Goal: Information Seeking & Learning: Check status

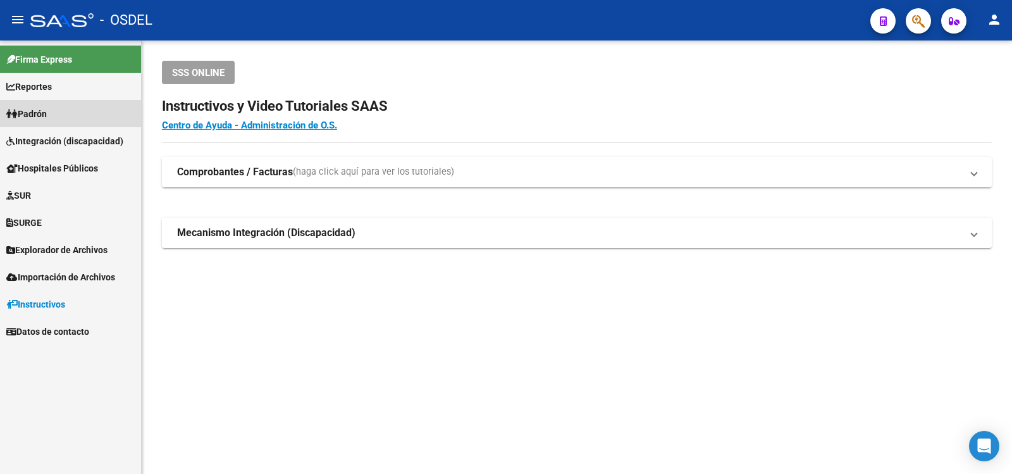
click at [47, 109] on span "Padrón" at bounding box center [26, 114] width 40 height 14
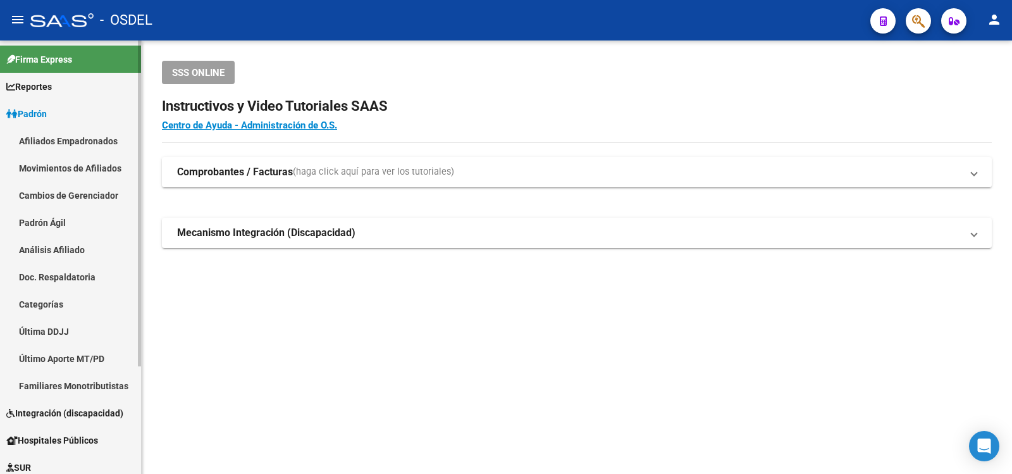
click at [35, 248] on link "Análisis Afiliado" at bounding box center [70, 249] width 141 height 27
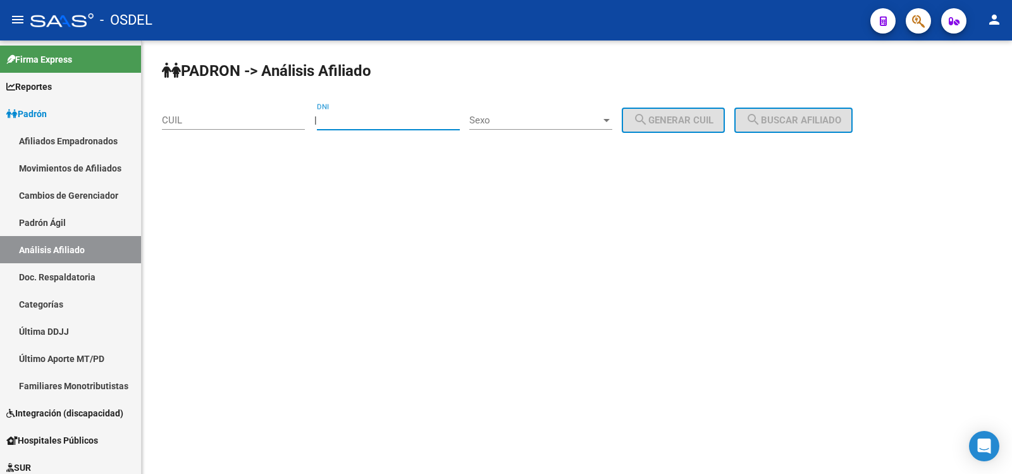
click at [365, 115] on input "DNI" at bounding box center [388, 119] width 143 height 11
type input "34751618"
click at [610, 119] on div at bounding box center [606, 120] width 6 height 3
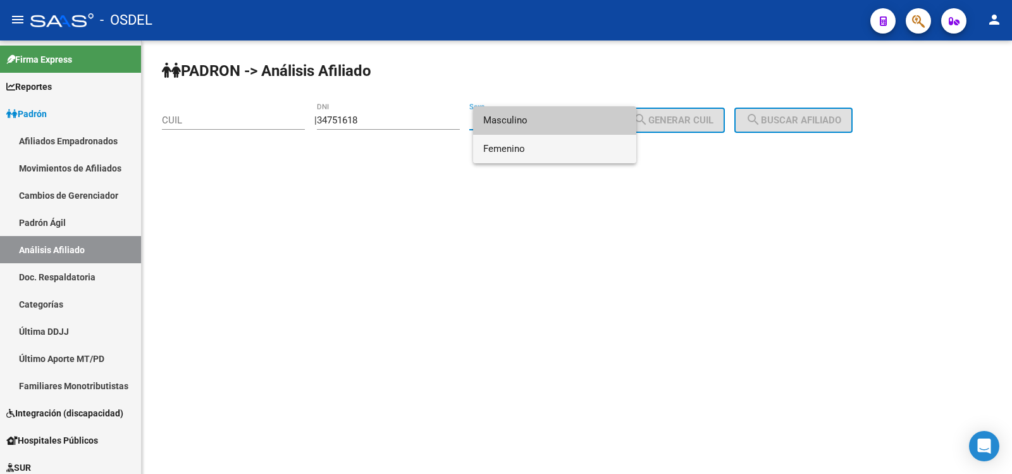
click at [514, 145] on span "Femenino" at bounding box center [554, 149] width 143 height 28
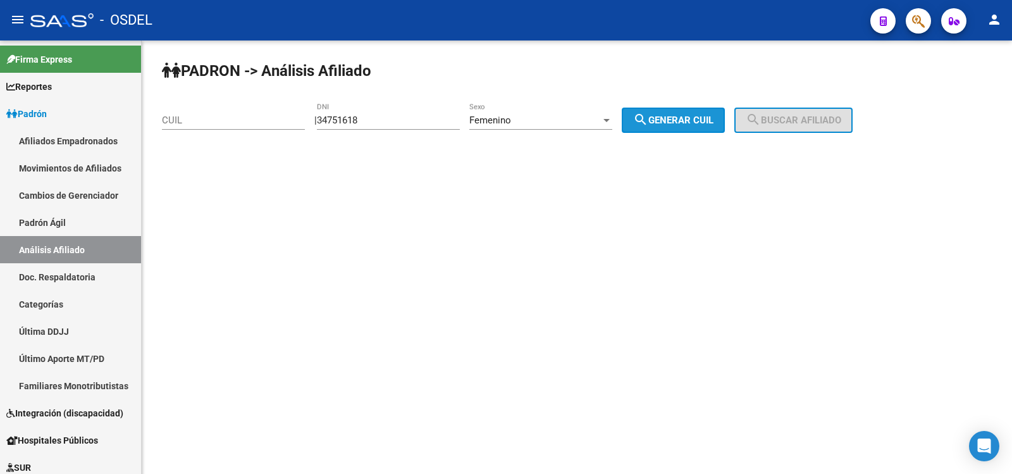
click at [686, 116] on span "search Generar CUIL" at bounding box center [673, 119] width 80 height 11
type input "27-34751618-5"
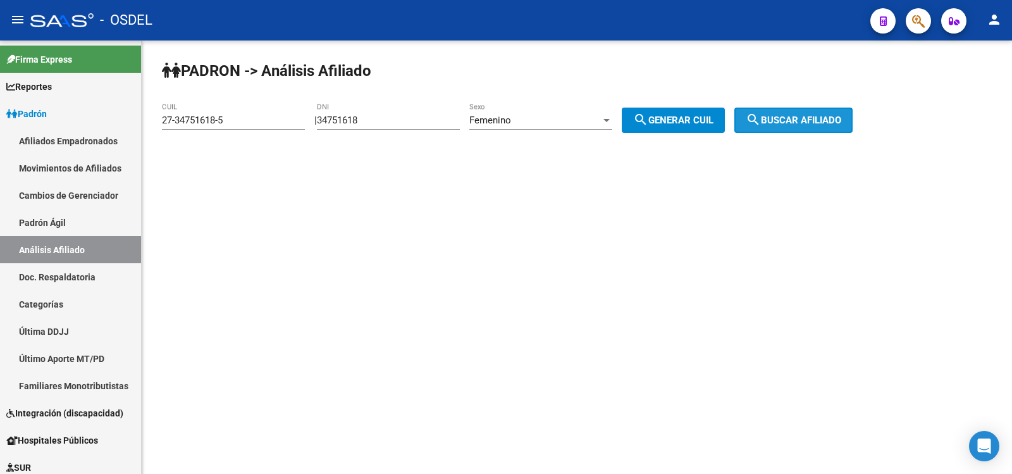
click at [804, 118] on span "search Buscar afiliado" at bounding box center [794, 119] width 96 height 11
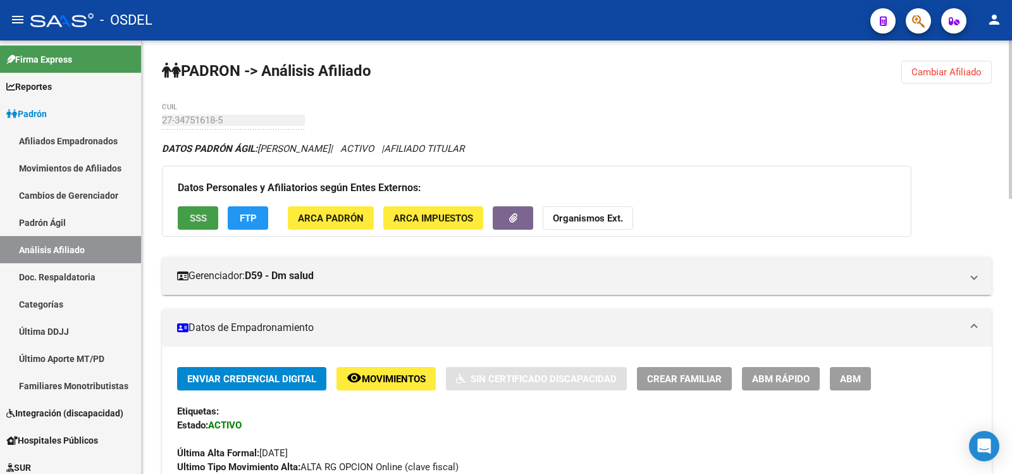
click at [204, 216] on span "SSS" at bounding box center [198, 218] width 17 height 11
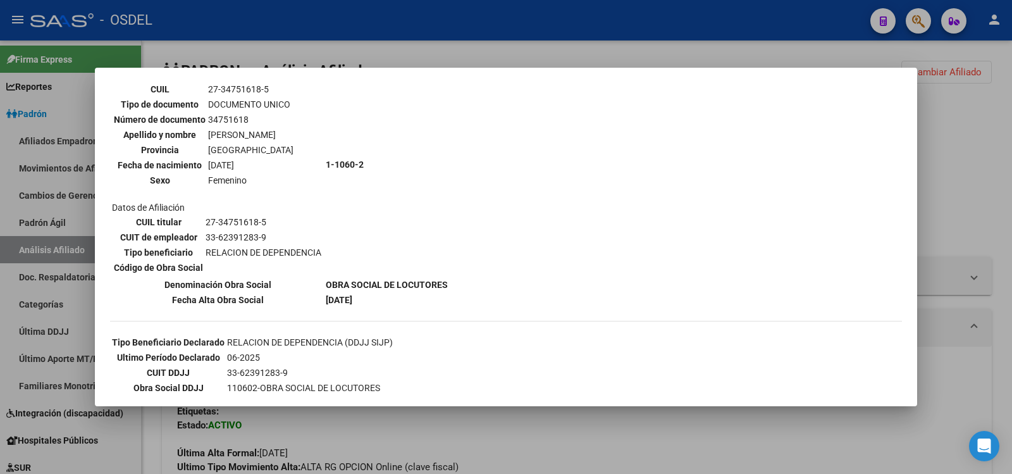
scroll to position [126, 0]
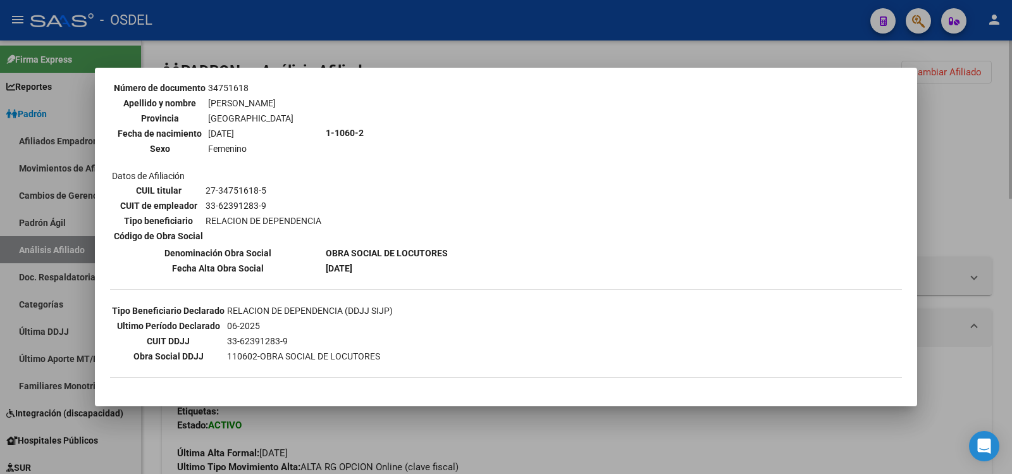
click at [409, 426] on div at bounding box center [506, 237] width 1012 height 474
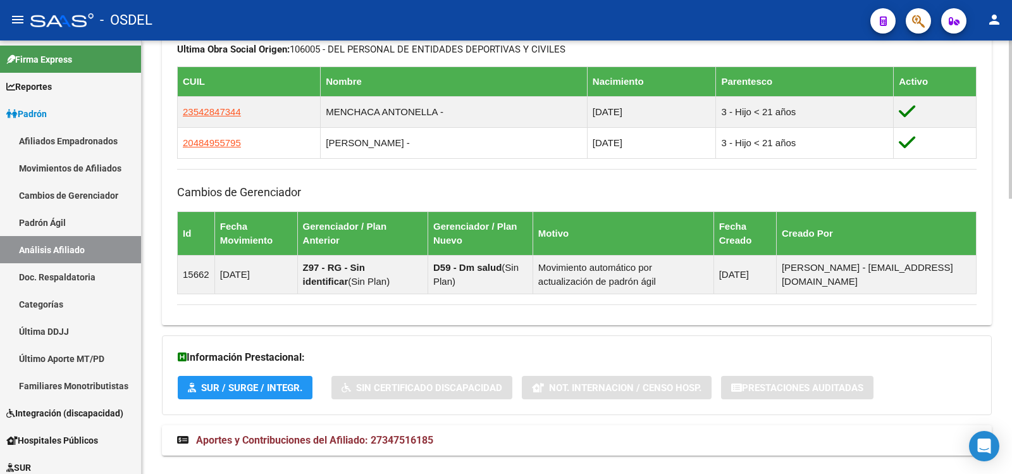
scroll to position [753, 0]
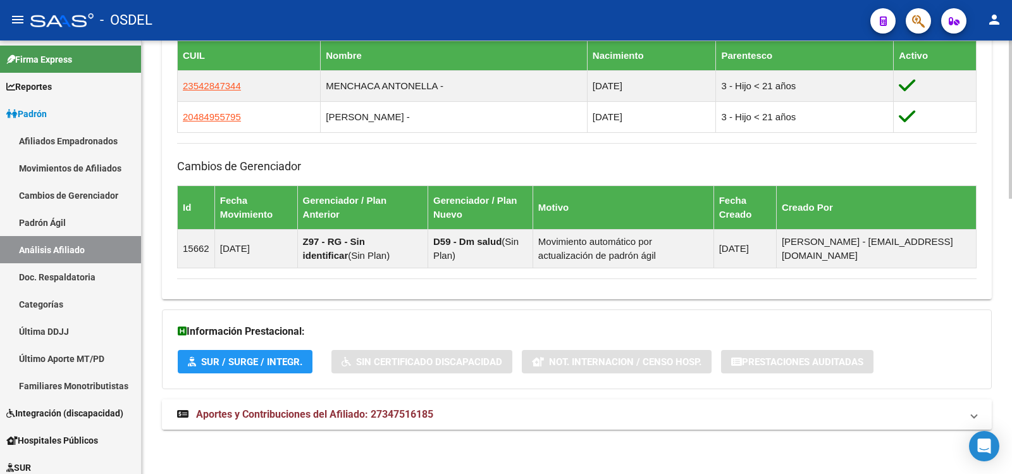
click at [263, 410] on span "Aportes y Contribuciones del Afiliado: 27347516185" at bounding box center [314, 414] width 237 height 12
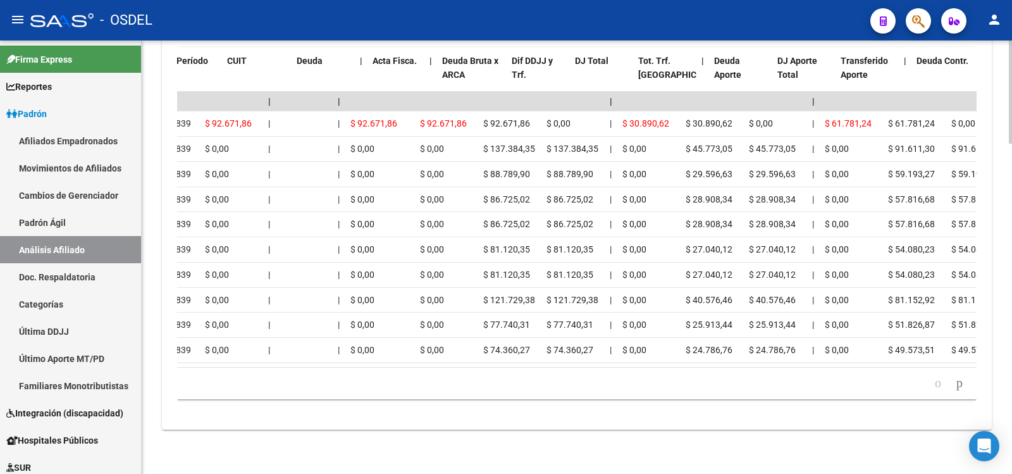
scroll to position [0, 0]
